Goal: Task Accomplishment & Management: Manage account settings

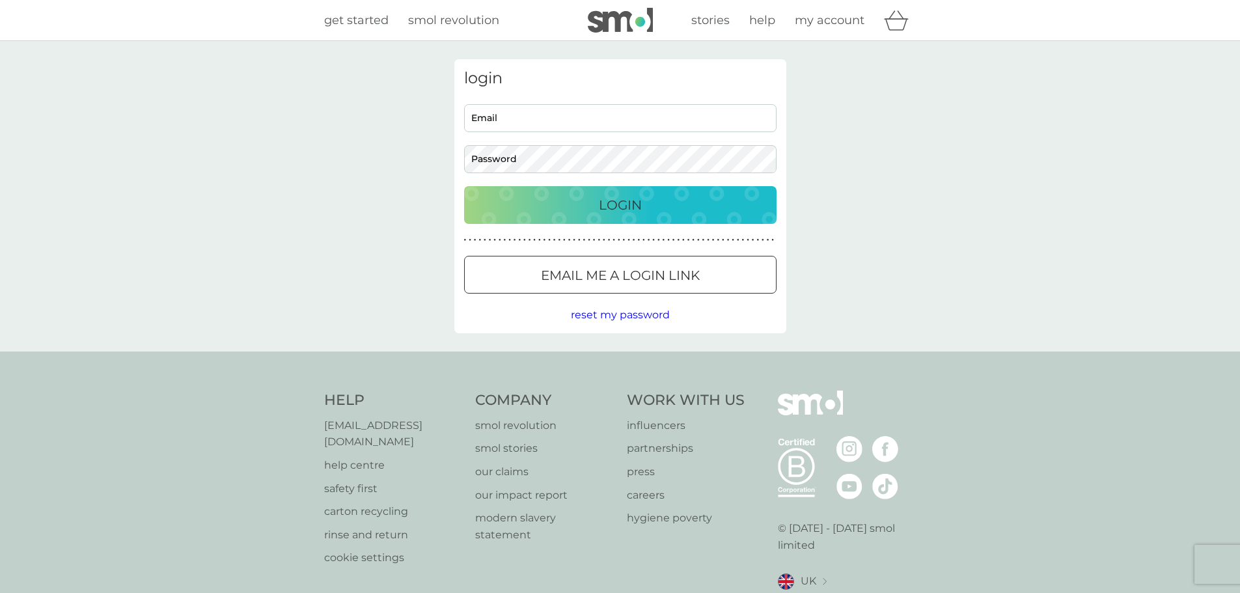
click at [502, 114] on input "Email" at bounding box center [620, 118] width 312 height 28
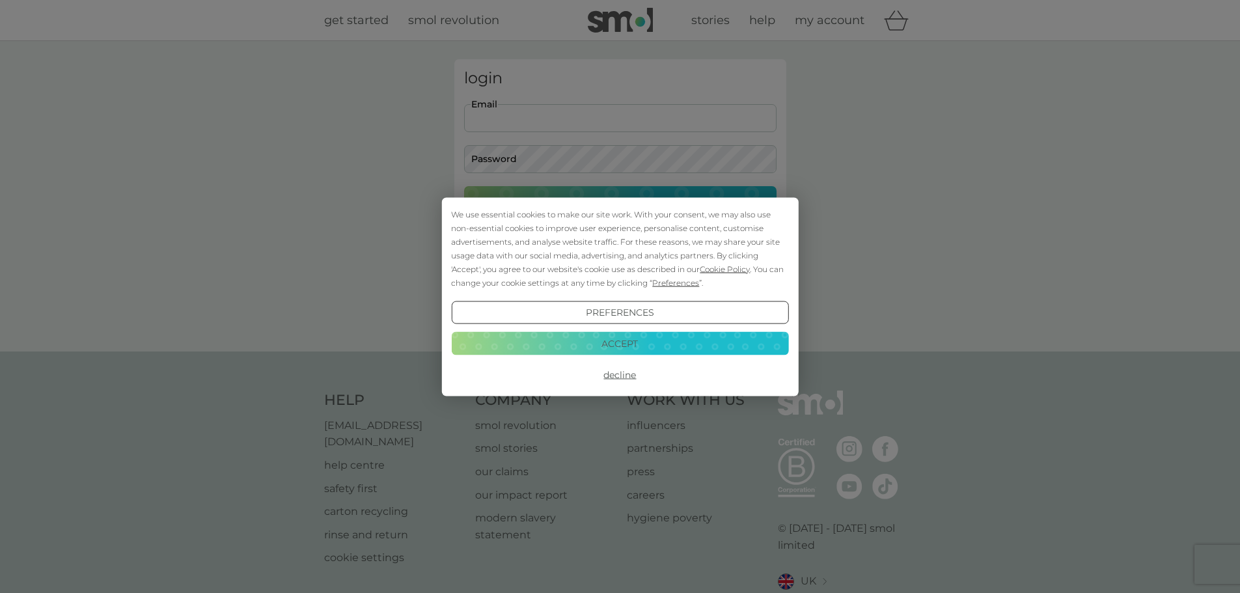
type input "honeymonster6927@hotmail.com"
click at [624, 342] on button "Accept" at bounding box center [619, 343] width 337 height 23
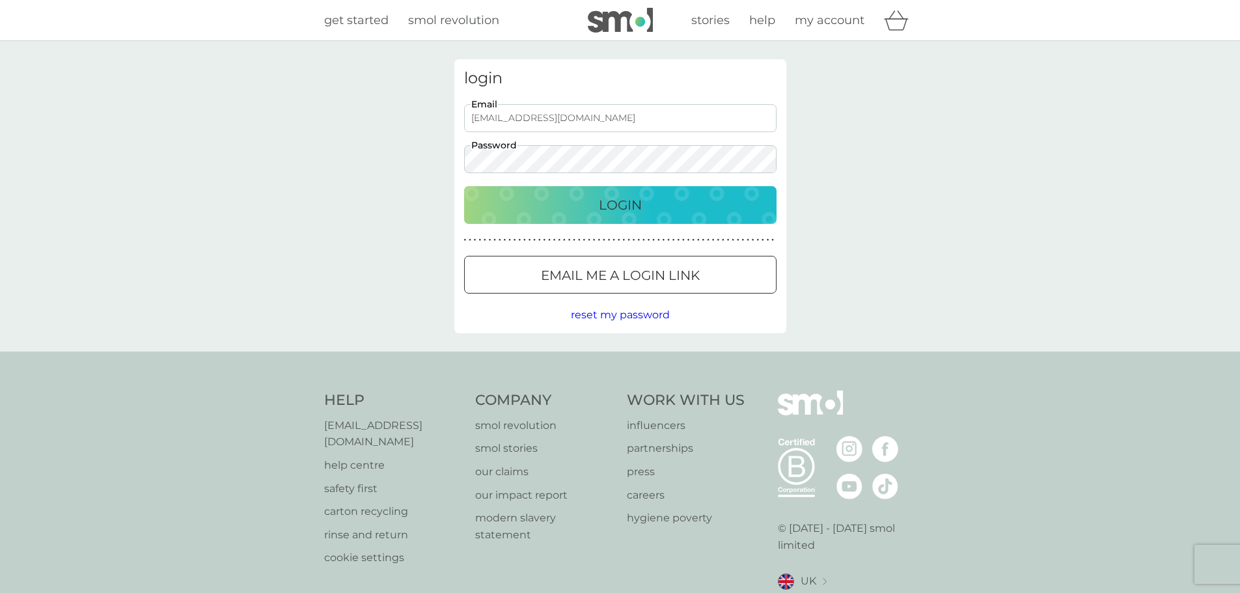
click at [464, 186] on button "Login" at bounding box center [620, 205] width 312 height 38
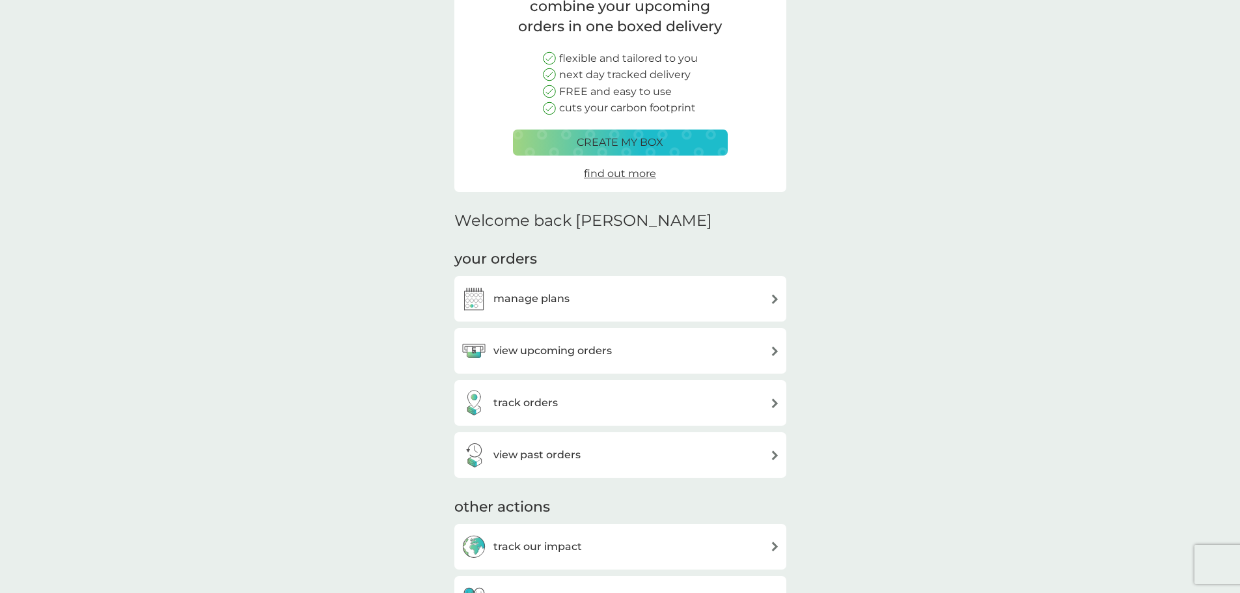
scroll to position [130, 0]
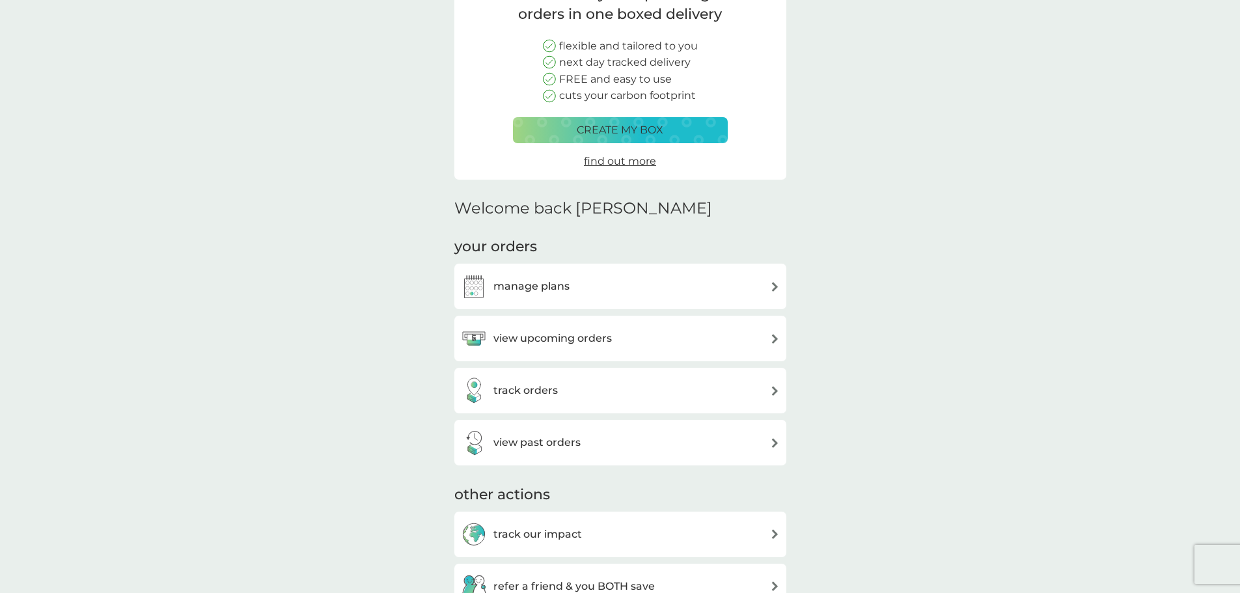
click at [581, 281] on div "manage plans" at bounding box center [620, 286] width 319 height 26
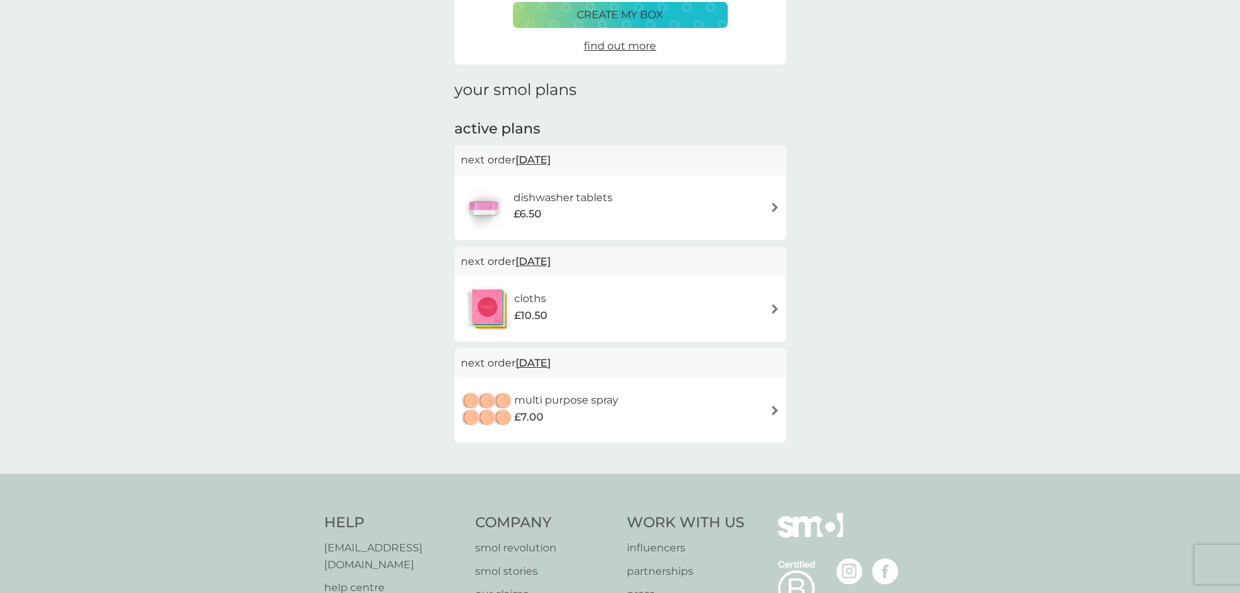
scroll to position [130, 0]
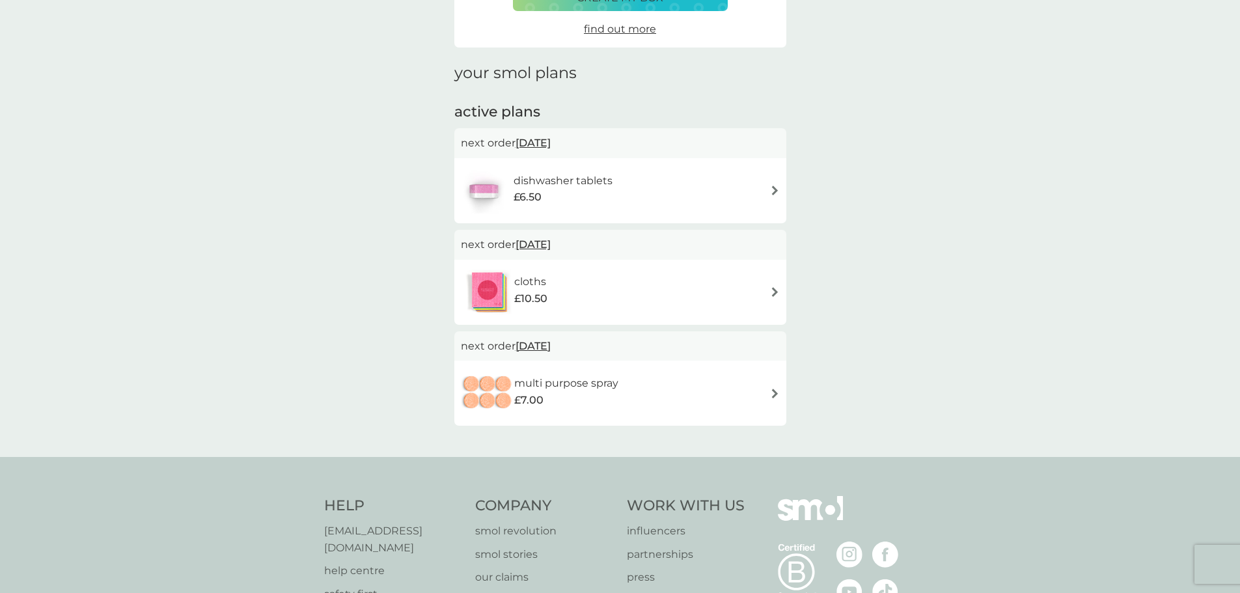
click at [773, 287] on img at bounding box center [775, 292] width 10 height 10
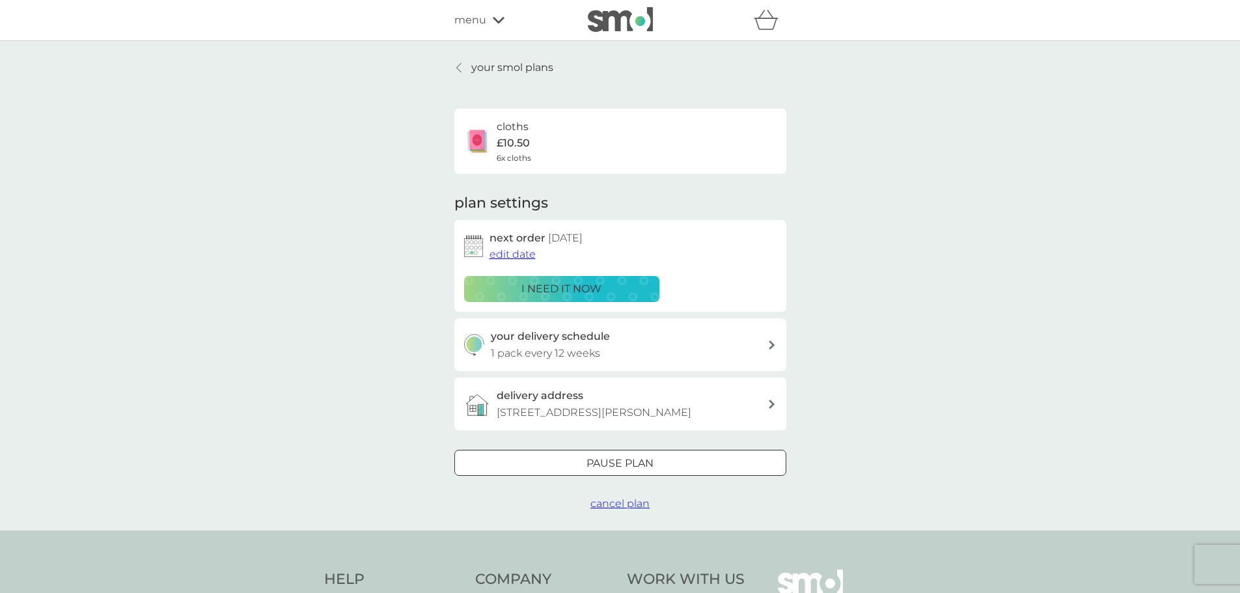
click at [631, 503] on span "cancel plan" at bounding box center [619, 503] width 59 height 12
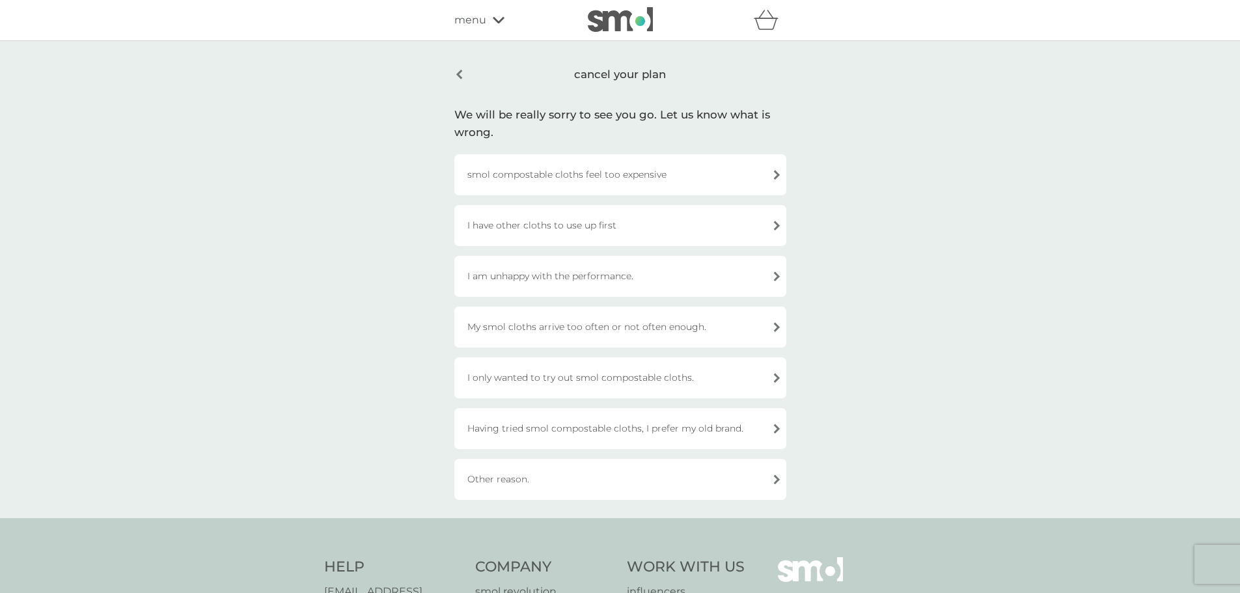
click at [609, 335] on div "My smol cloths arrive too often or not often enough." at bounding box center [620, 327] width 332 height 41
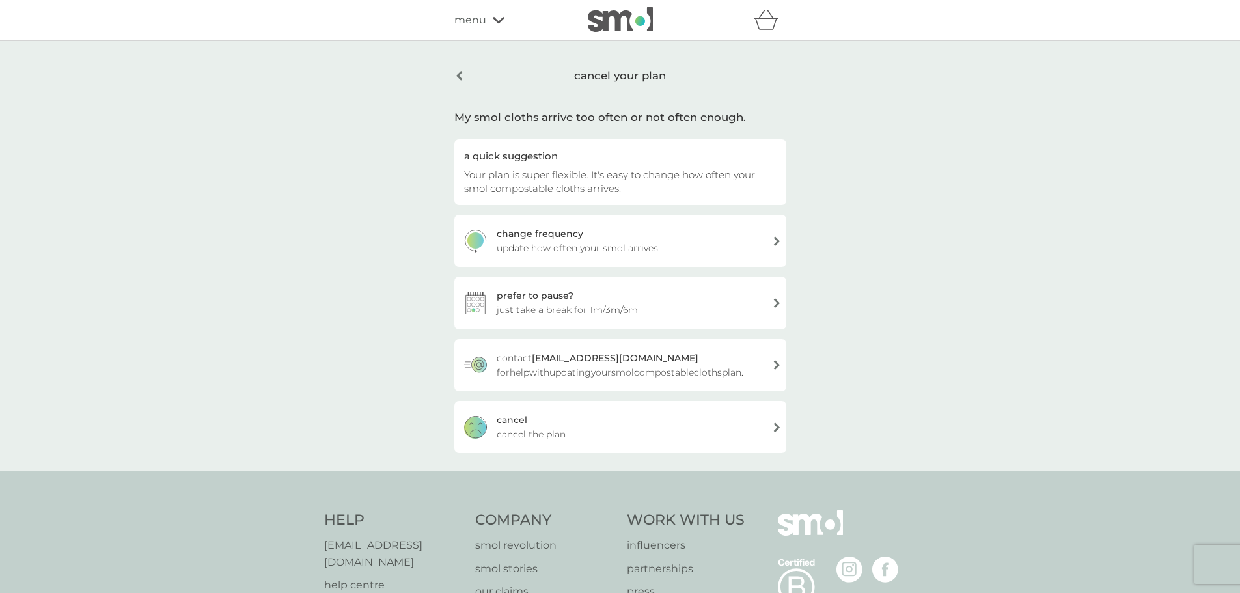
click at [592, 416] on div "[PERSON_NAME] the plan" at bounding box center [620, 427] width 332 height 52
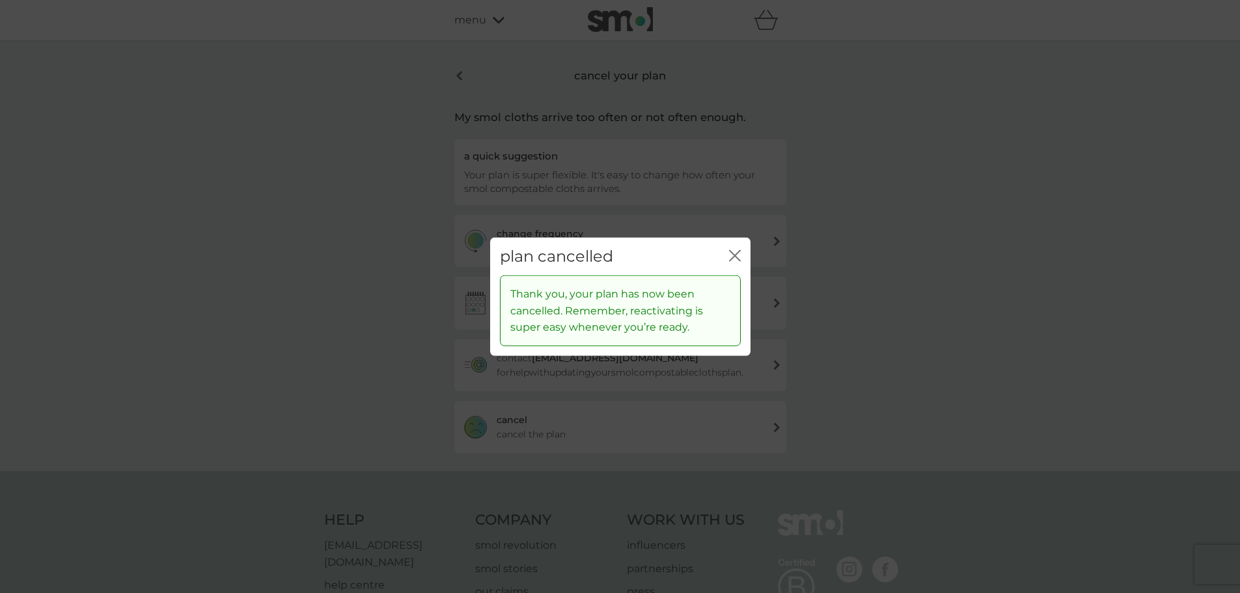
click at [737, 256] on icon "close" at bounding box center [735, 255] width 12 height 12
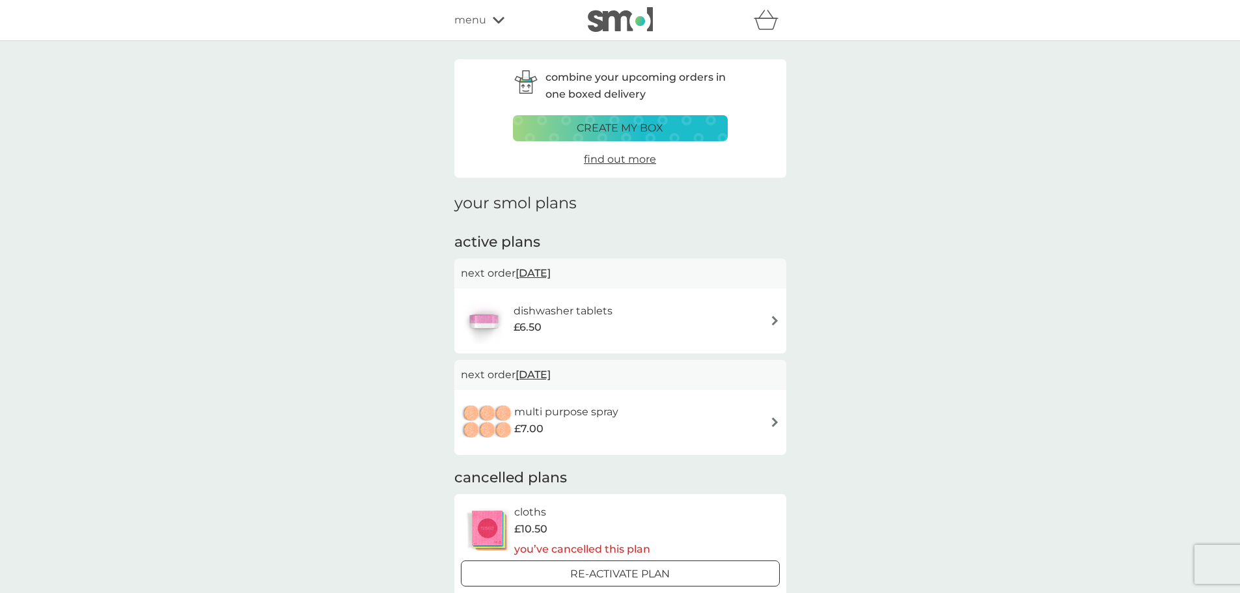
scroll to position [65, 0]
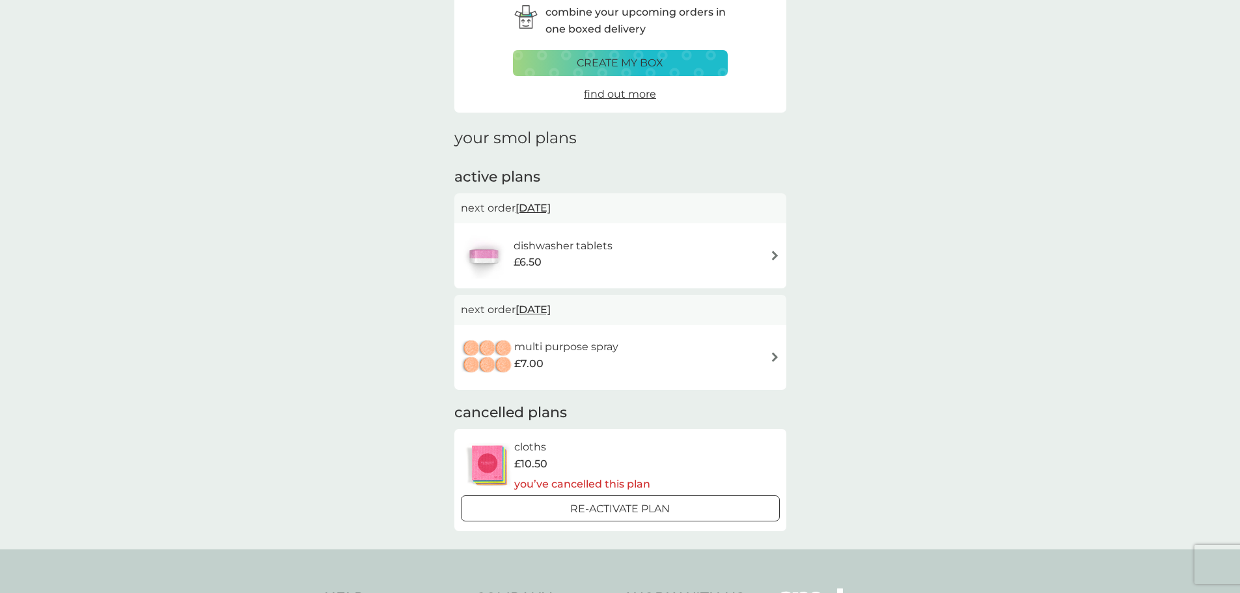
click at [770, 256] on img at bounding box center [775, 256] width 10 height 10
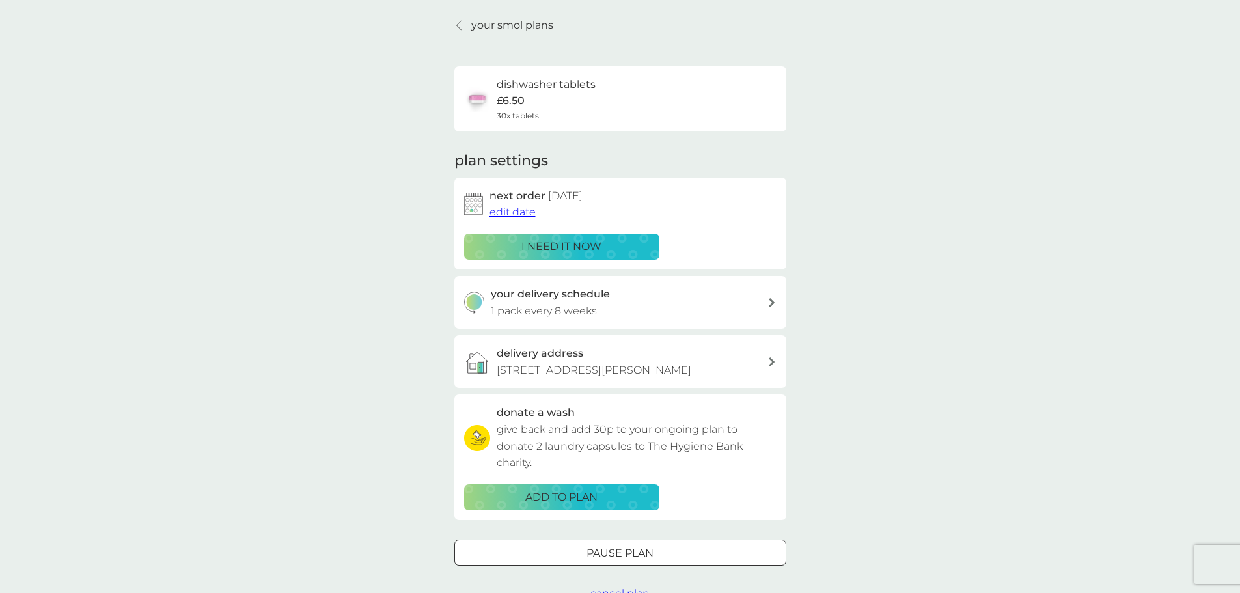
scroll to position [65, 0]
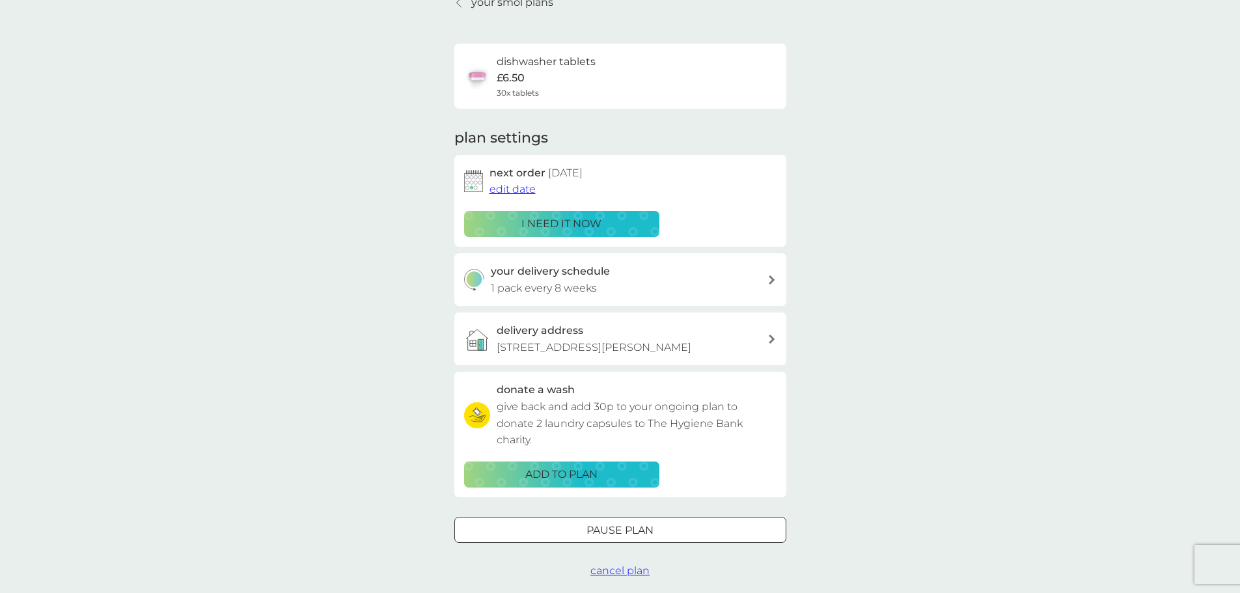
click at [768, 281] on div at bounding box center [772, 279] width 10 height 9
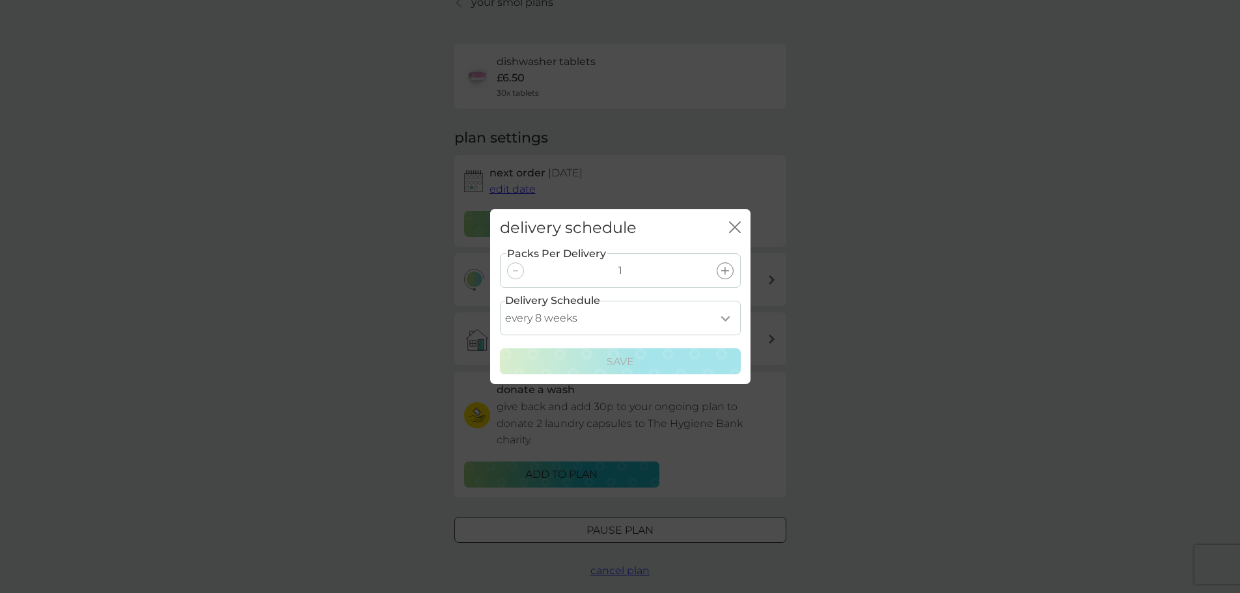
click at [726, 314] on select "every 1 week every 2 weeks every 3 weeks every 4 weeks every 5 weeks every 6 we…" at bounding box center [620, 318] width 241 height 34
select select "63"
click at [500, 301] on select "every 1 week every 2 weeks every 3 weeks every 4 weeks every 5 weeks every 6 we…" at bounding box center [620, 318] width 241 height 34
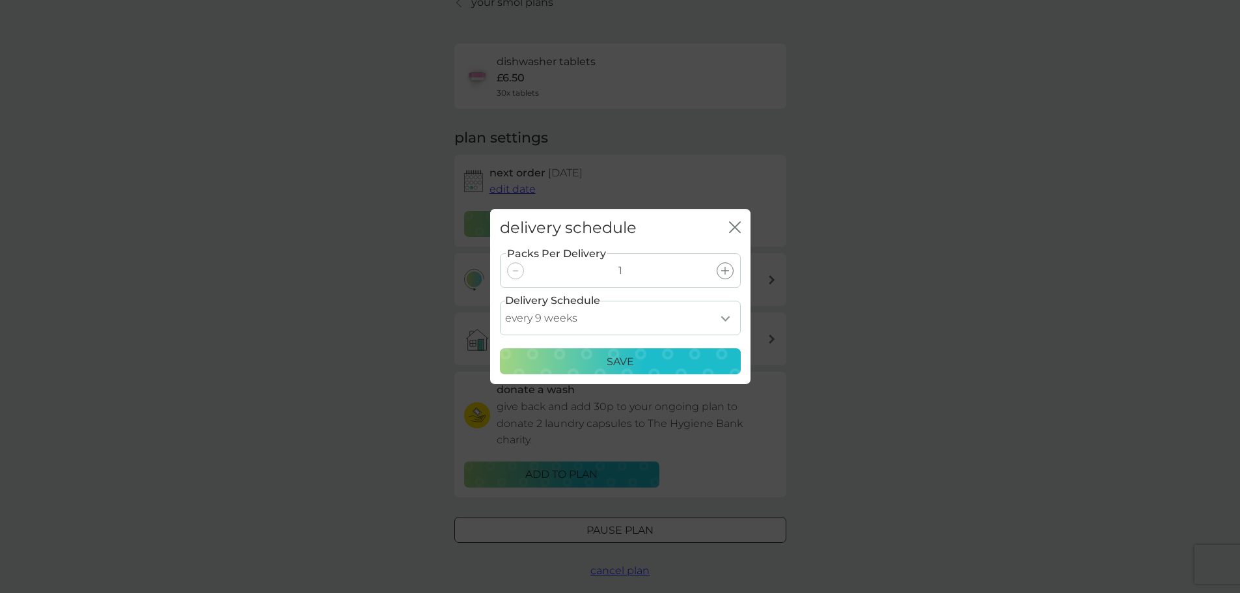
click at [603, 356] on div "Save" at bounding box center [620, 361] width 224 height 17
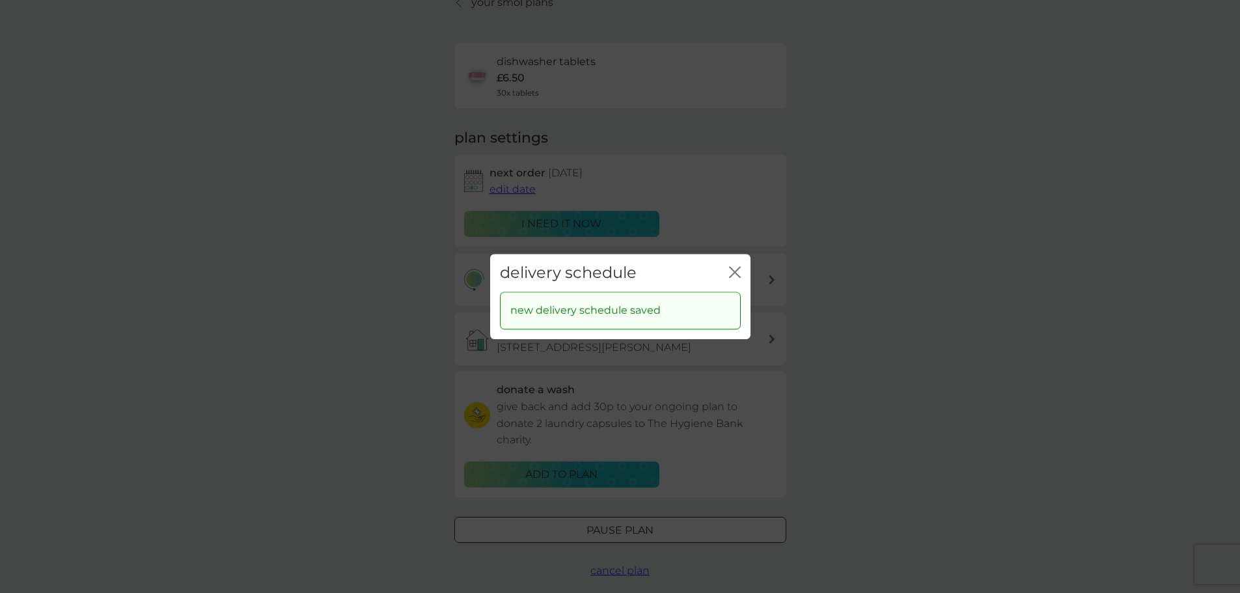
click at [734, 273] on icon "close" at bounding box center [732, 272] width 5 height 10
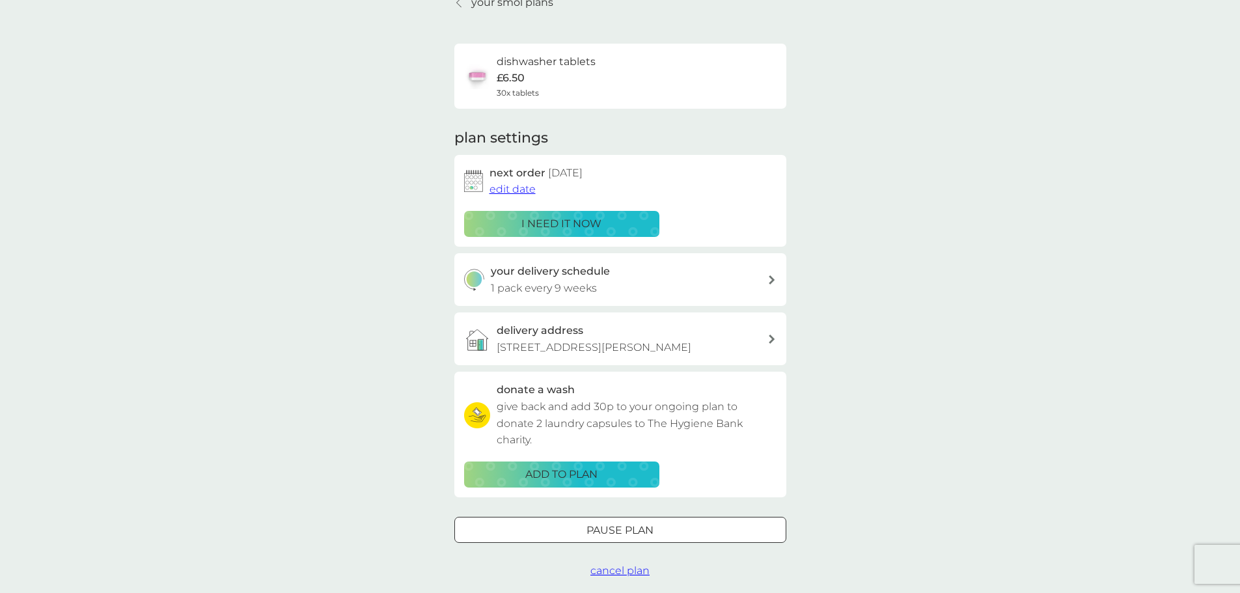
click at [390, 208] on div "your smol plans dishwasher tablets £6.50 30x tablets plan settings next order […" at bounding box center [620, 286] width 1240 height 621
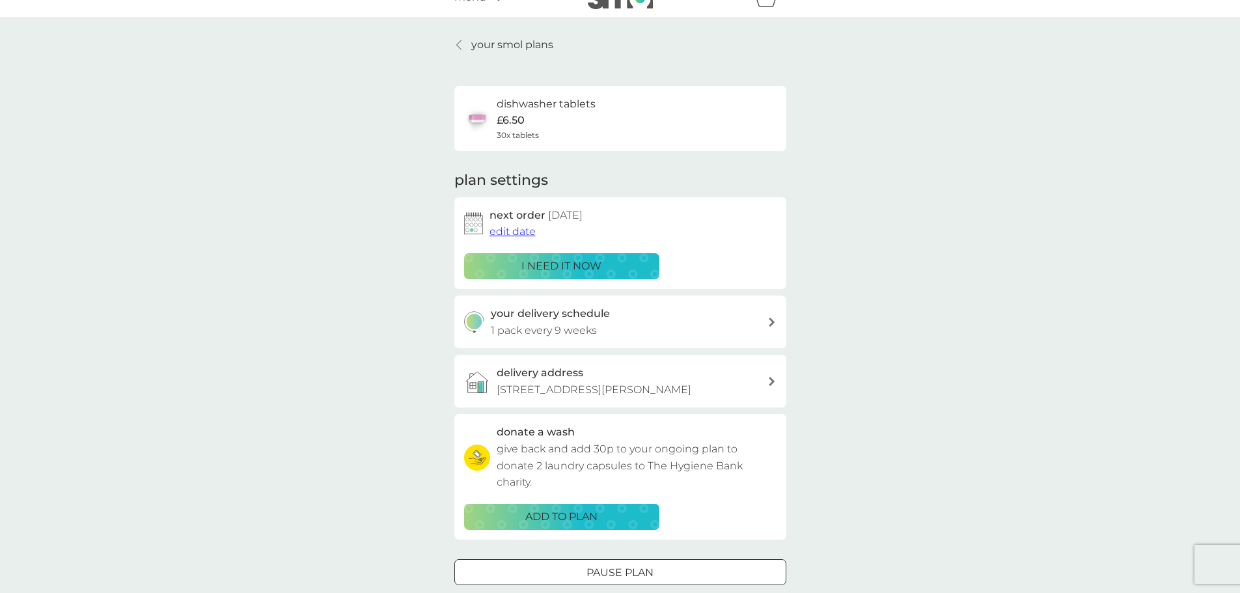
scroll to position [0, 0]
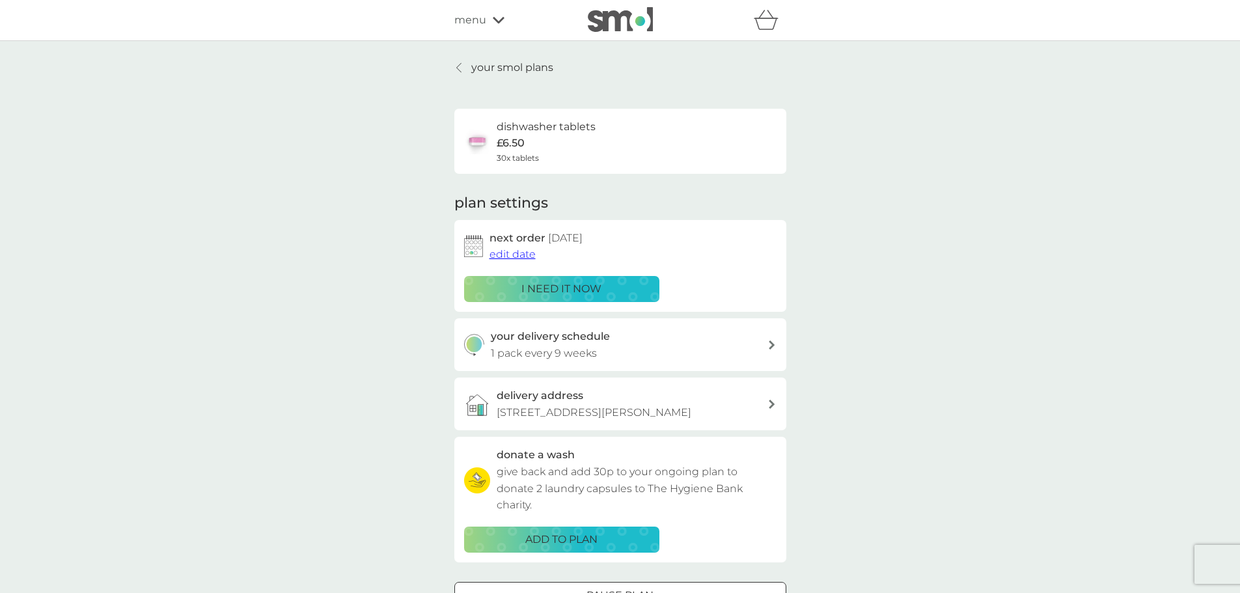
click at [478, 68] on p "your smol plans" at bounding box center [512, 67] width 82 height 17
